Goal: Information Seeking & Learning: Learn about a topic

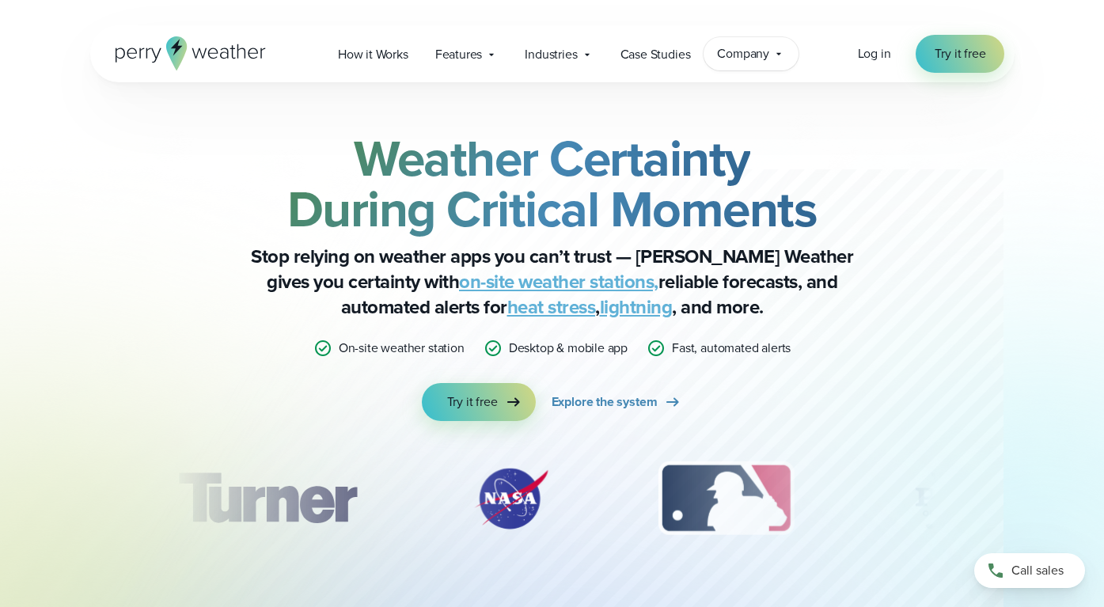
click at [746, 56] on span "Company" at bounding box center [743, 53] width 52 height 19
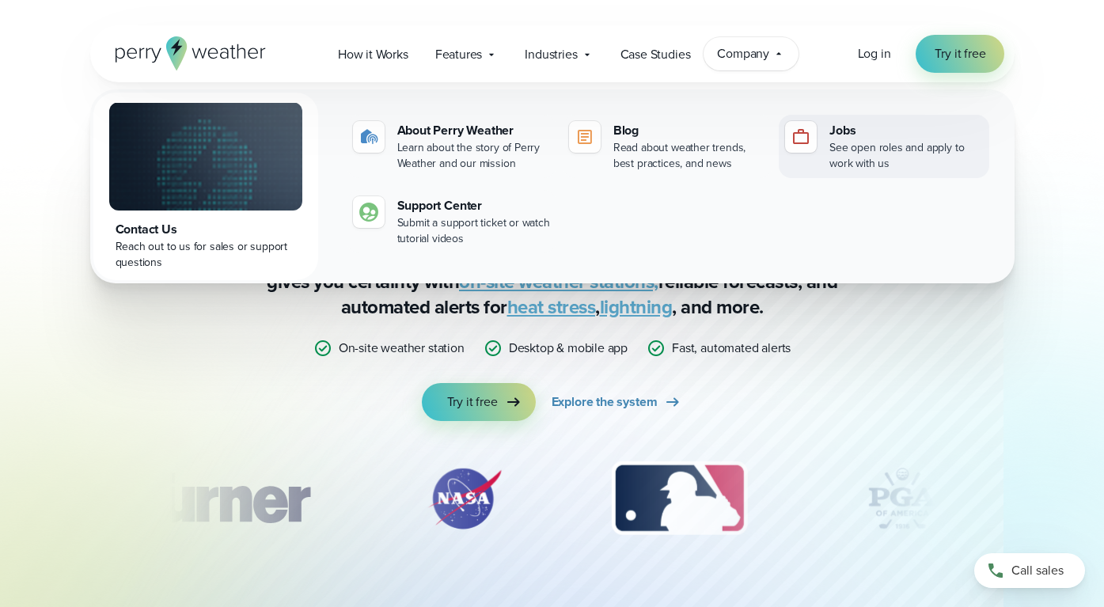
click at [849, 137] on div "Jobs" at bounding box center [906, 130] width 153 height 19
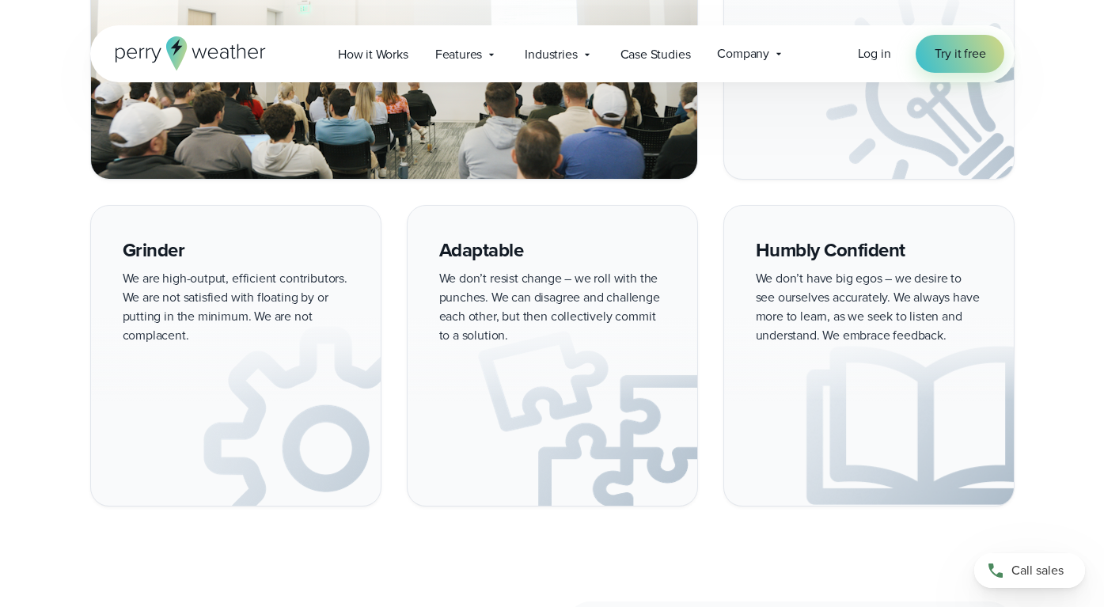
scroll to position [2174, 0]
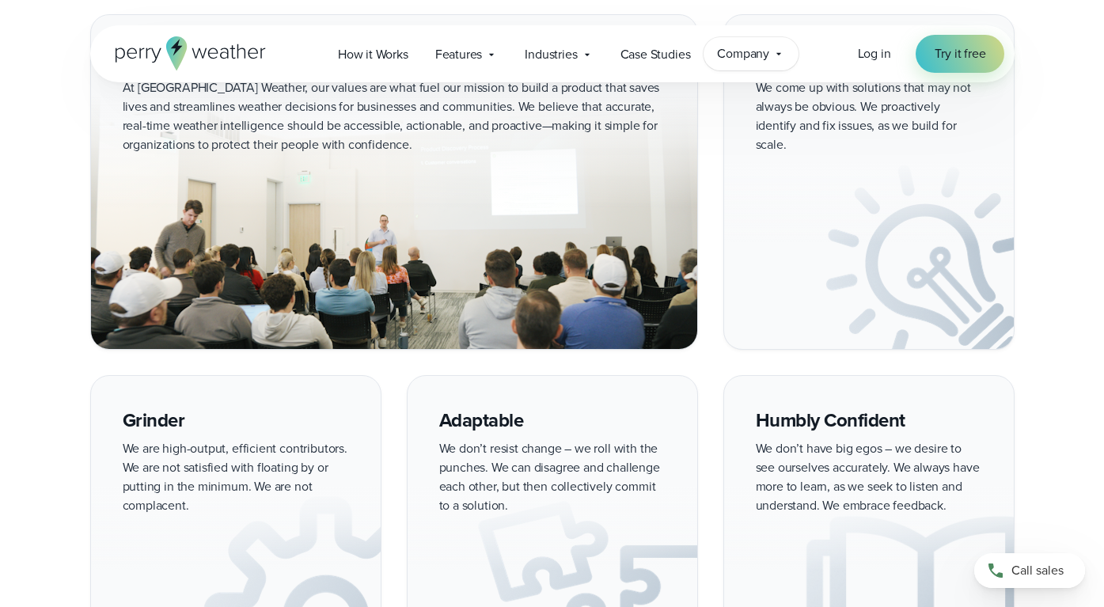
click at [742, 46] on span "Company" at bounding box center [743, 53] width 52 height 19
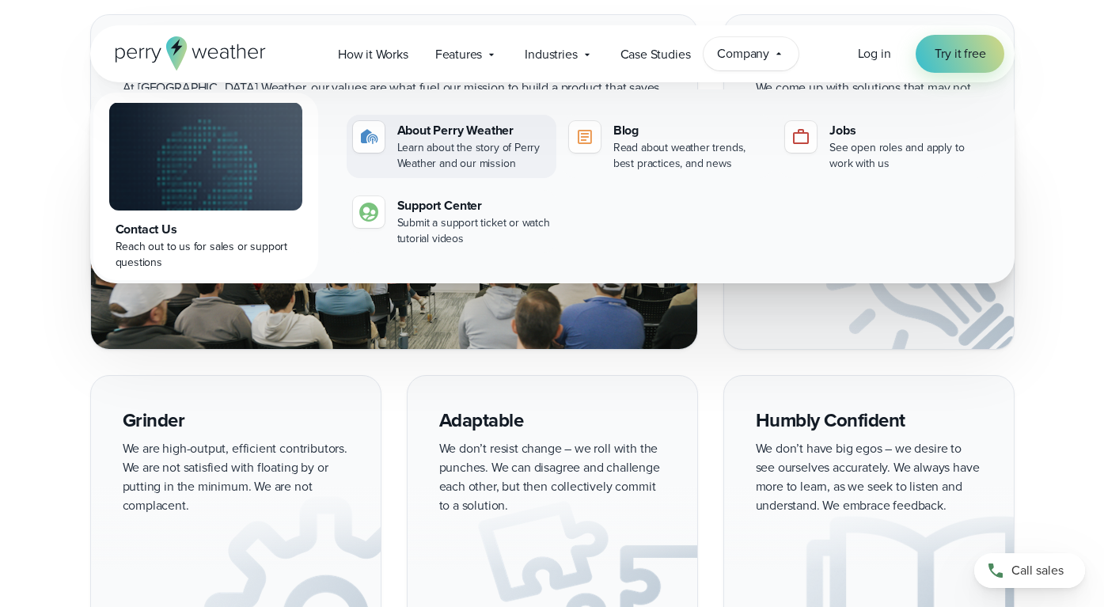
click at [464, 132] on div "About Perry Weather" at bounding box center [473, 130] width 153 height 19
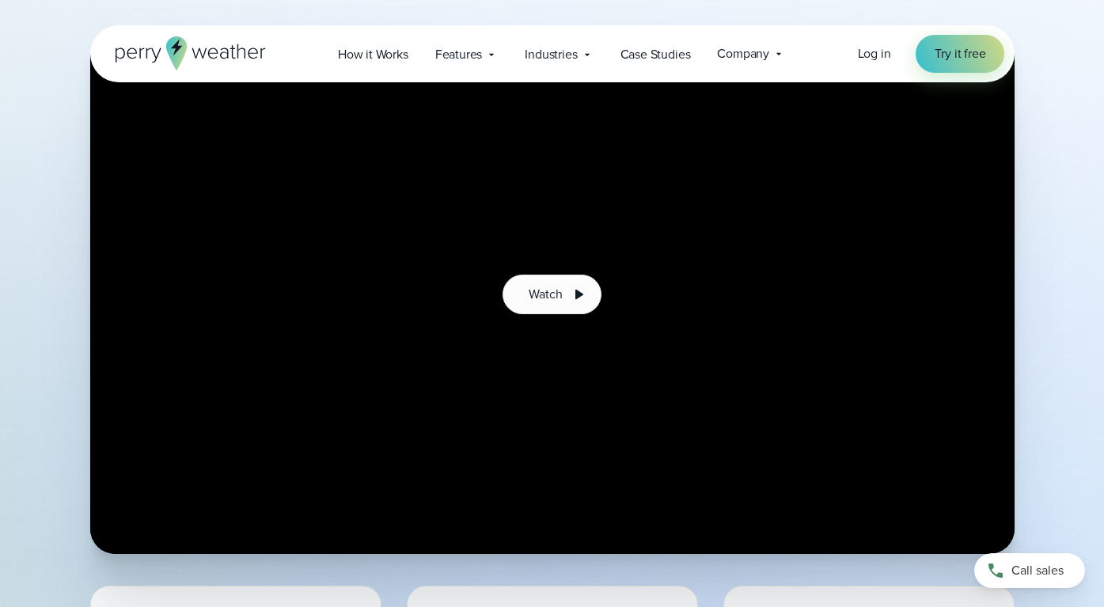
scroll to position [387, 0]
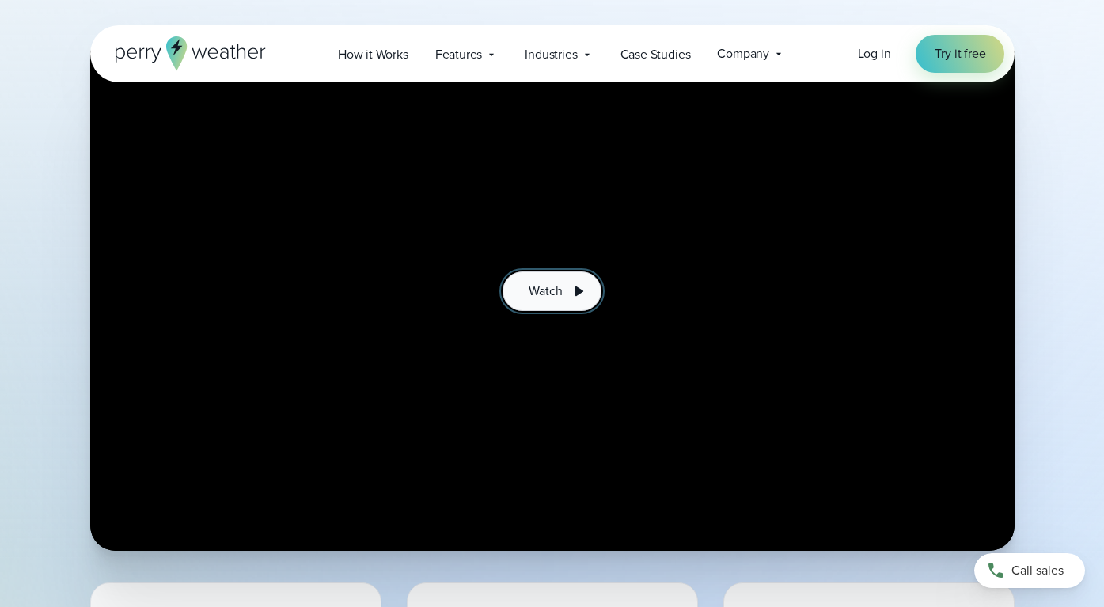
click at [561, 294] on span "Watch" at bounding box center [545, 291] width 33 height 19
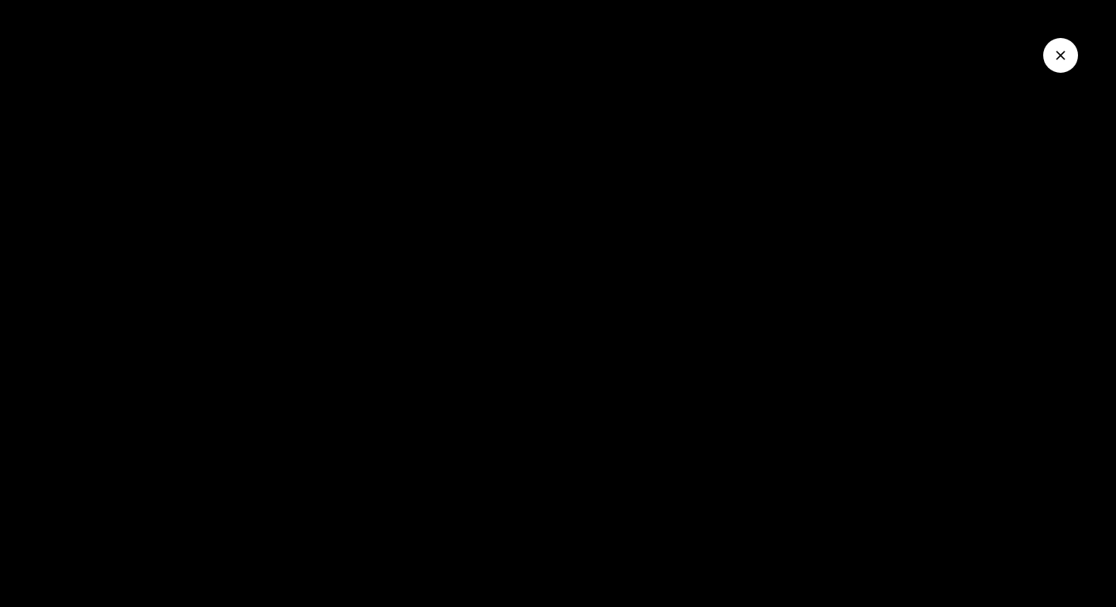
click at [1064, 58] on icon "Close Video" at bounding box center [1060, 55] width 9 height 9
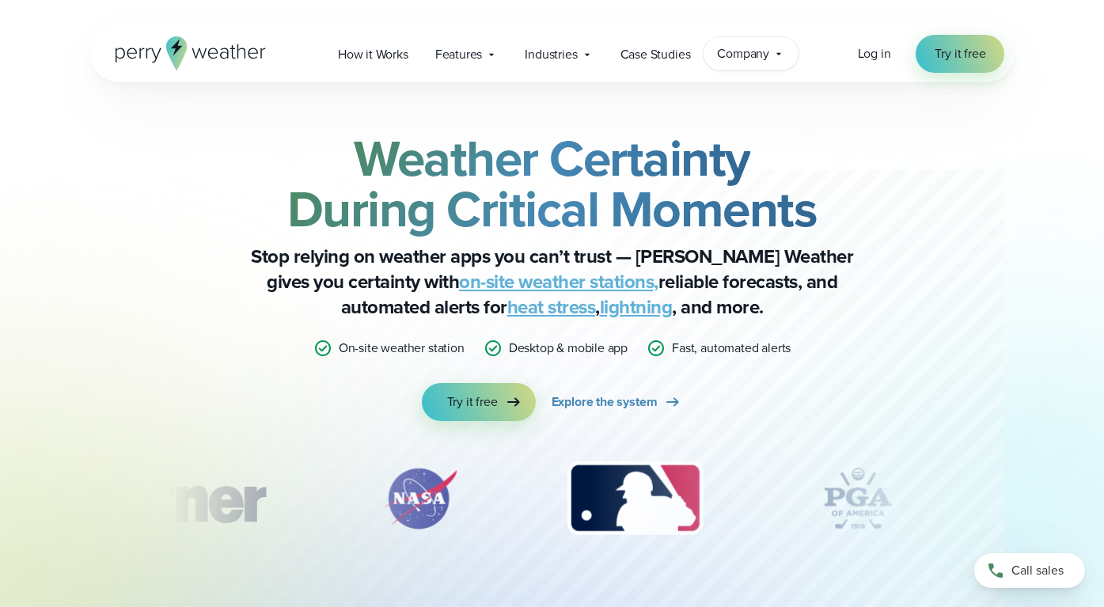
click at [780, 55] on icon at bounding box center [778, 54] width 5 height 2
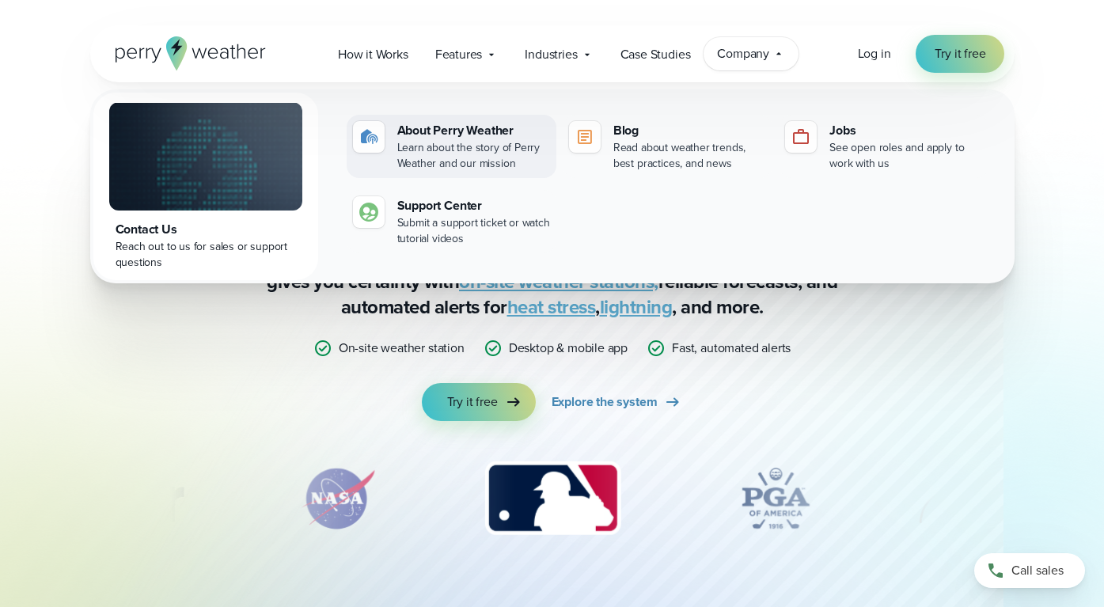
click at [513, 164] on div "Learn about the story of Perry Weather and our mission" at bounding box center [473, 156] width 153 height 32
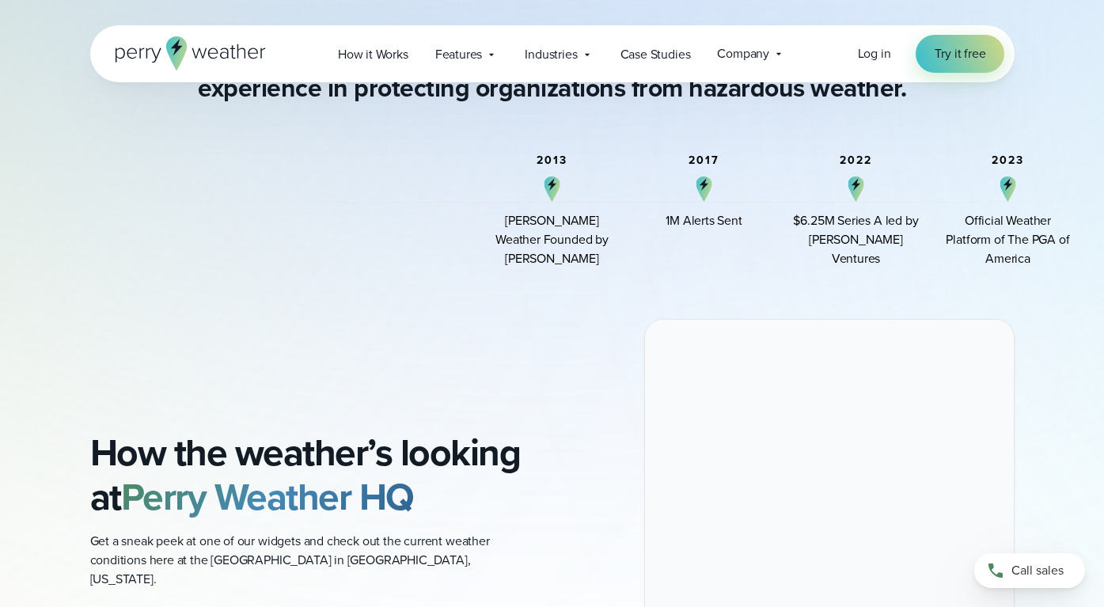
scroll to position [1209, 0]
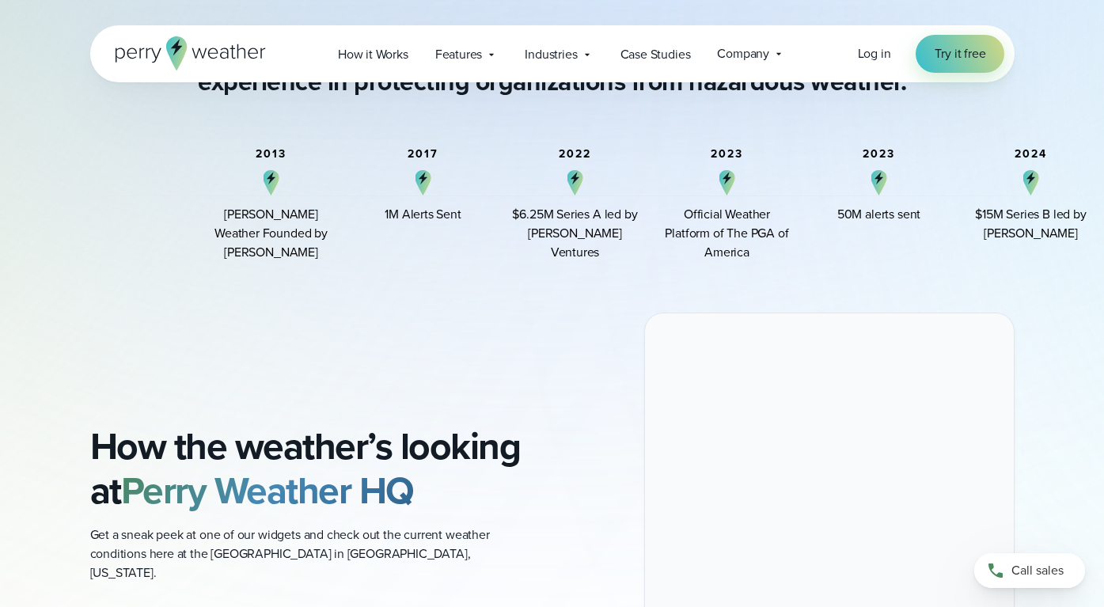
drag, startPoint x: 1032, startPoint y: 255, endPoint x: 746, endPoint y: 245, distance: 285.9
click at [746, 245] on div "Official Weather Platform of The PGA of America" at bounding box center [727, 233] width 127 height 57
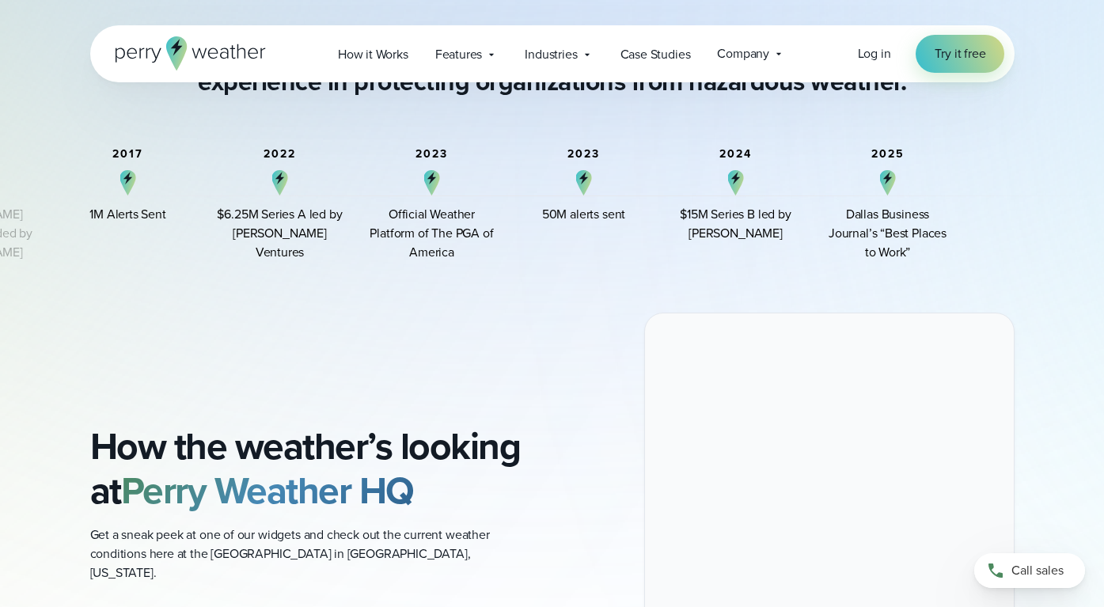
drag, startPoint x: 856, startPoint y: 198, endPoint x: 583, endPoint y: 228, distance: 275.5
click at [583, 228] on div "2023 50M alerts sent" at bounding box center [584, 205] width 127 height 114
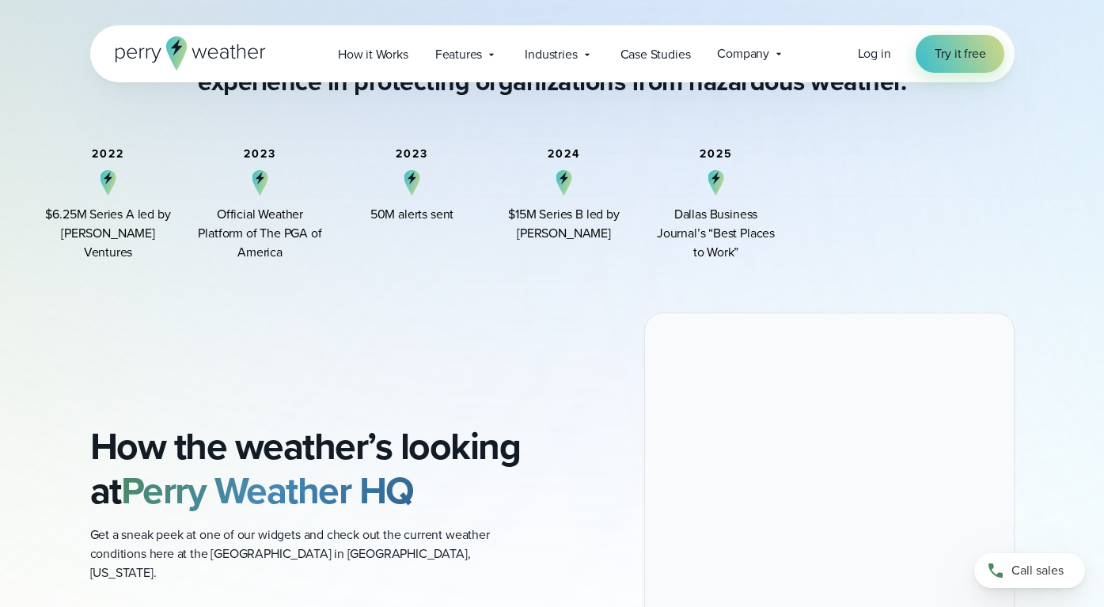
drag, startPoint x: 698, startPoint y: 212, endPoint x: 549, endPoint y: 213, distance: 148.8
click at [550, 212] on div "$15M Series B led by Arthur Ventures" at bounding box center [564, 224] width 127 height 38
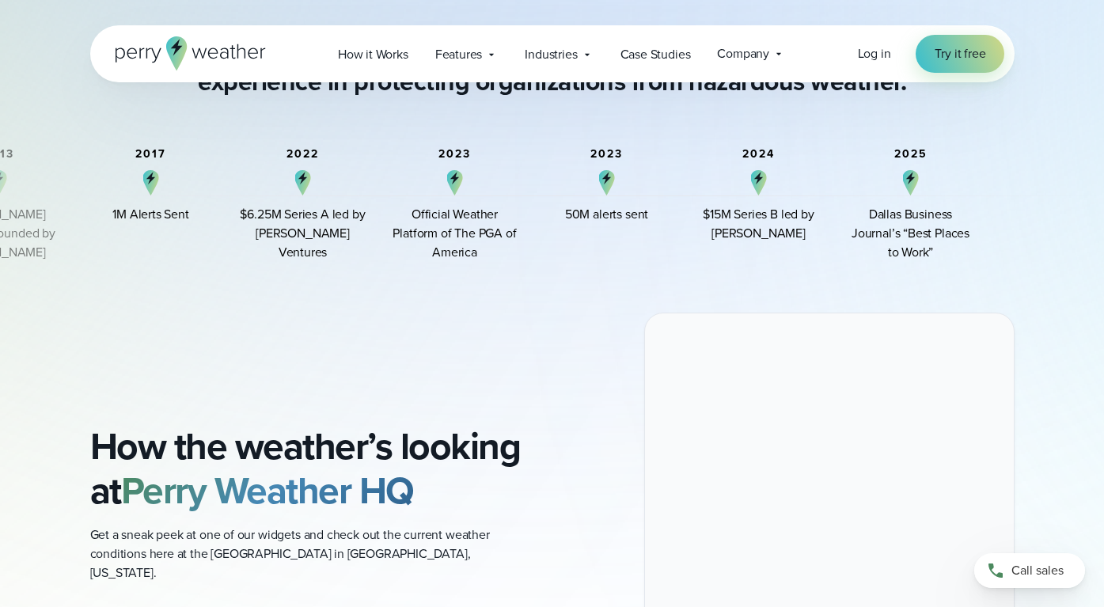
drag, startPoint x: 421, startPoint y: 222, endPoint x: 780, endPoint y: 220, distance: 358.6
click at [780, 220] on div "$15M Series B led by Arthur Ventures" at bounding box center [759, 224] width 127 height 38
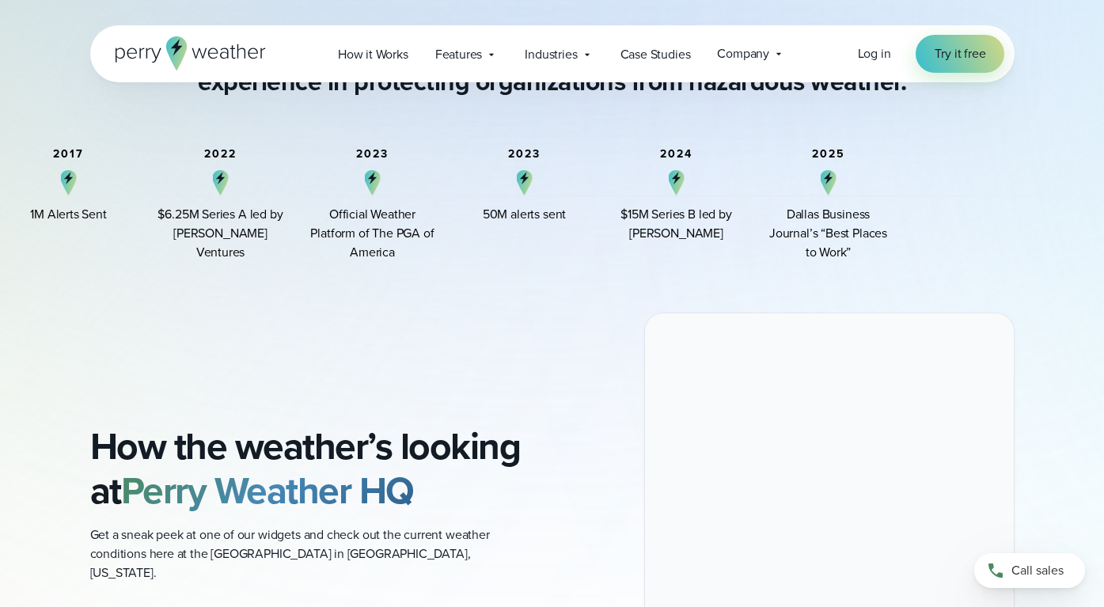
drag, startPoint x: 422, startPoint y: 254, endPoint x: 395, endPoint y: 229, distance: 37.0
click at [394, 229] on div "Official Weather Platform of The PGA of America" at bounding box center [372, 233] width 127 height 57
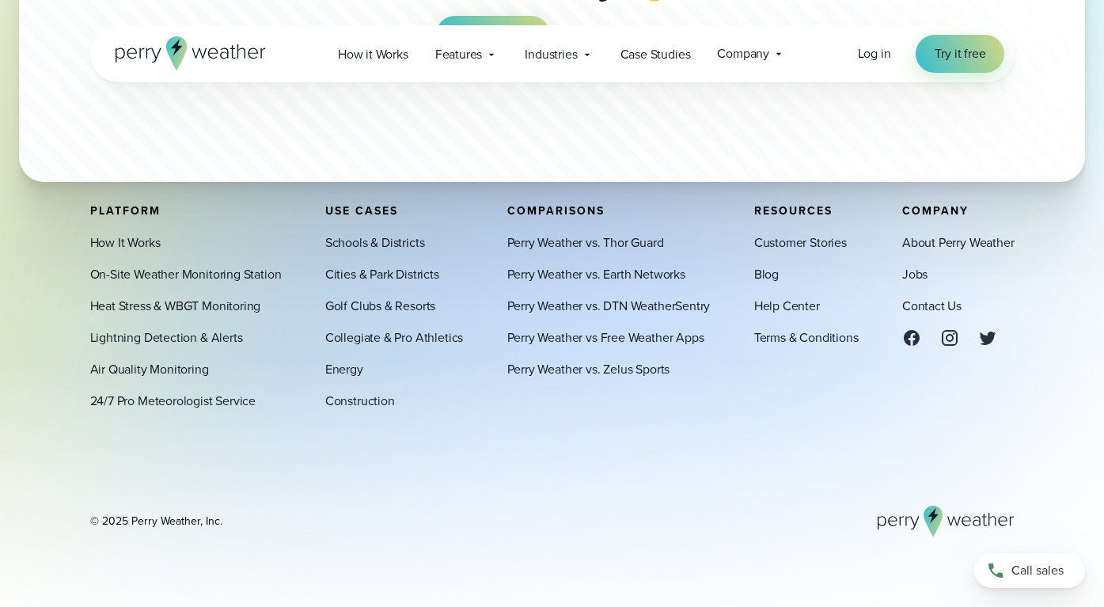
scroll to position [4515, 0]
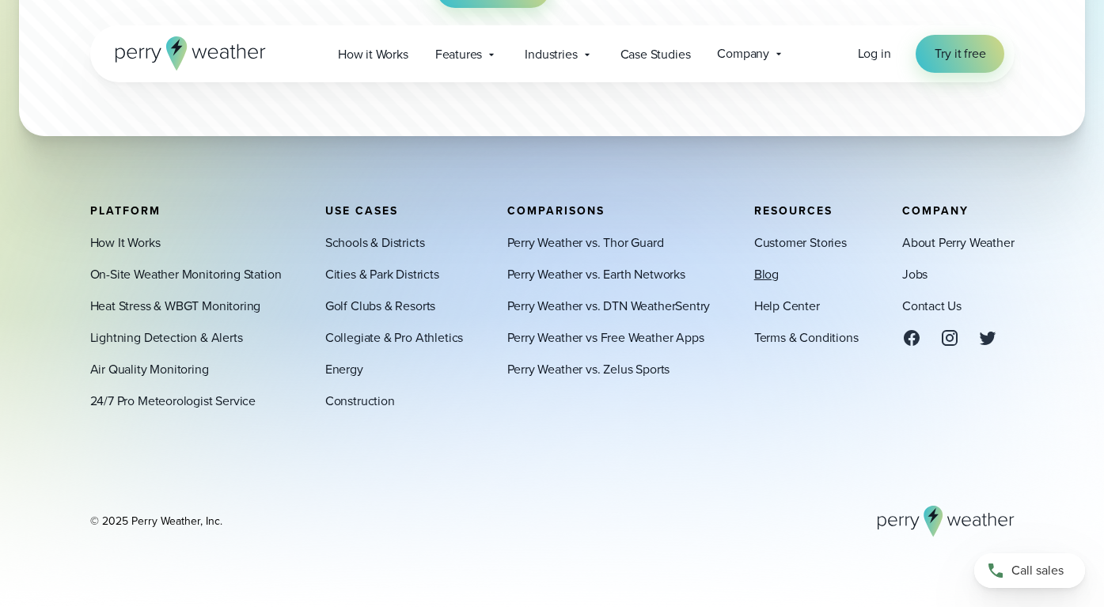
click at [769, 271] on link "Blog" at bounding box center [766, 274] width 25 height 19
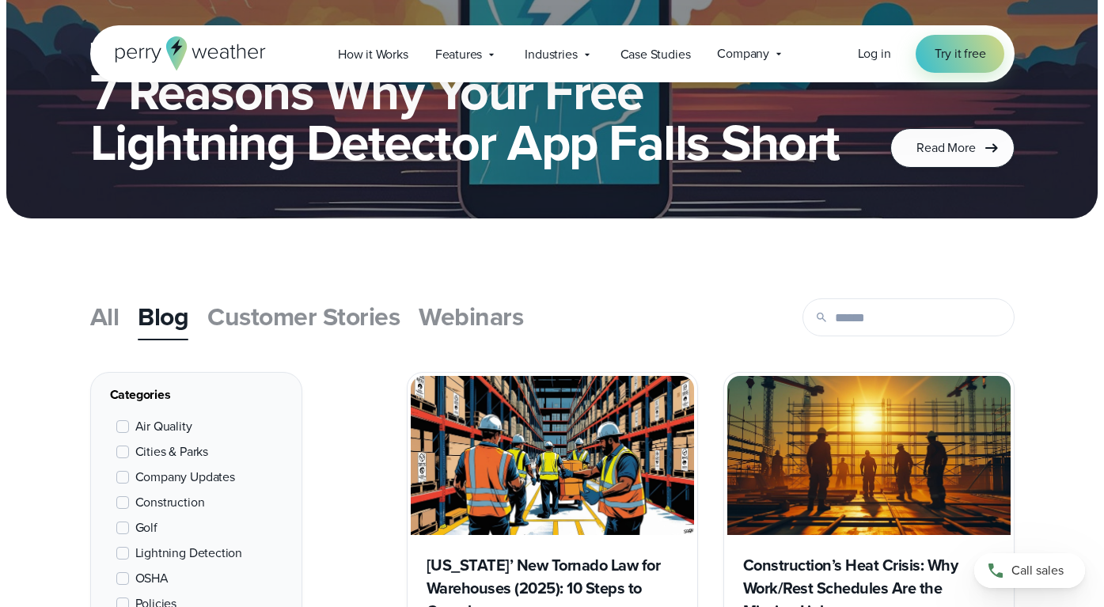
scroll to position [450, 0]
